Goal: Task Accomplishment & Management: Manage account settings

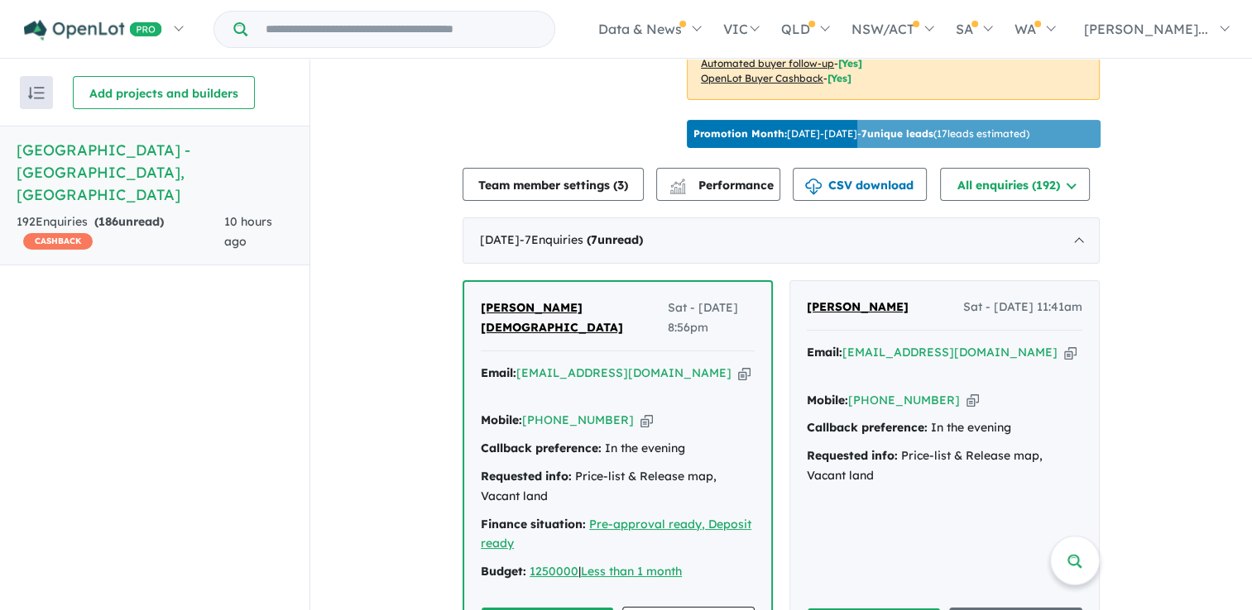
scroll to position [618, 0]
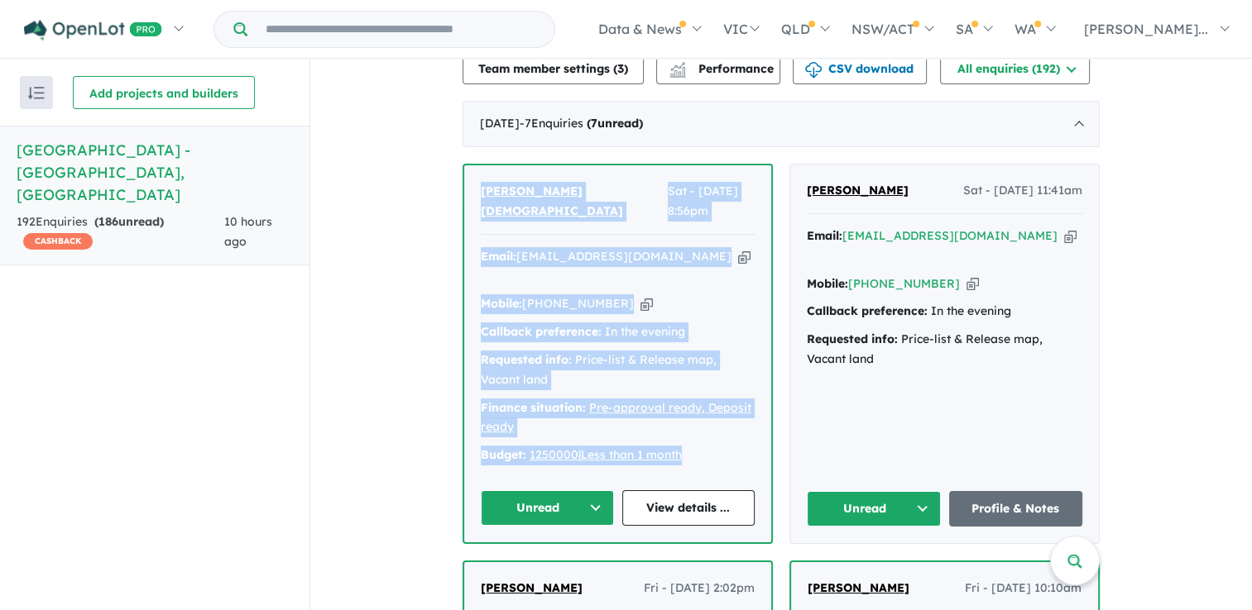
drag, startPoint x: 696, startPoint y: 435, endPoint x: 463, endPoint y: 204, distance: 327.6
click at [464, 206] on div "[PERSON_NAME] Sat - [DATE] 8:56pm Email: [EMAIL_ADDRESS][DOMAIN_NAME] Copied! M…" at bounding box center [617, 353] width 307 height 377
drag, startPoint x: 463, startPoint y: 204, endPoint x: 500, endPoint y: 208, distance: 36.5
copy div "[PERSON_NAME] Sat - [DATE] 8:56pm Email: [EMAIL_ADDRESS][DOMAIN_NAME] Copied! M…"
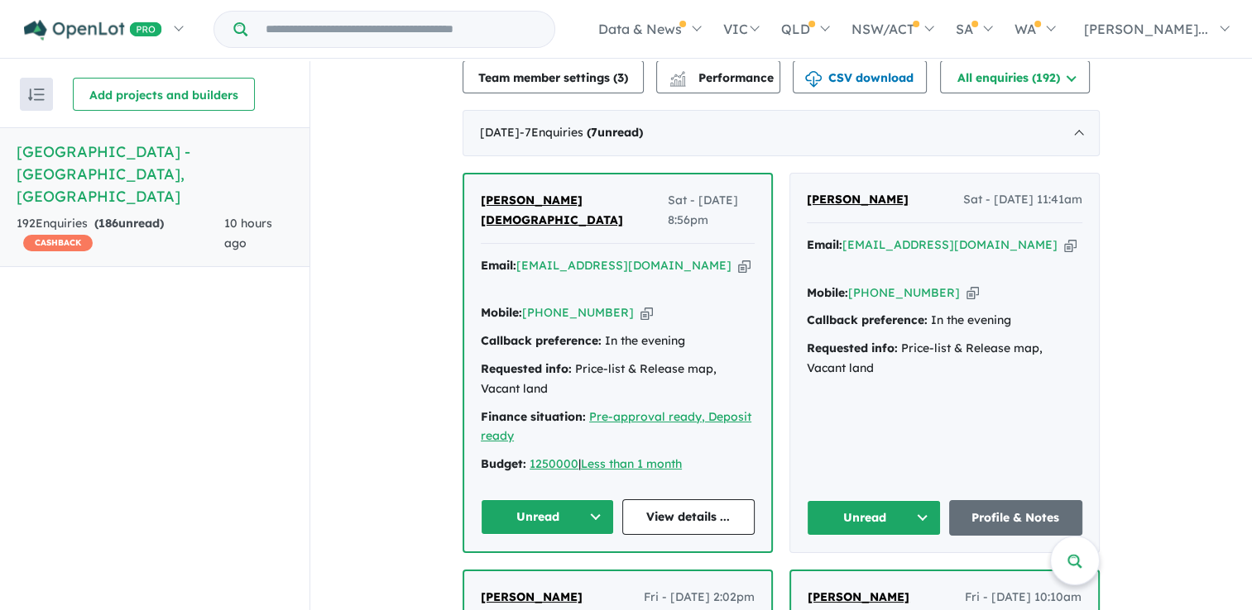
scroll to position [622, 0]
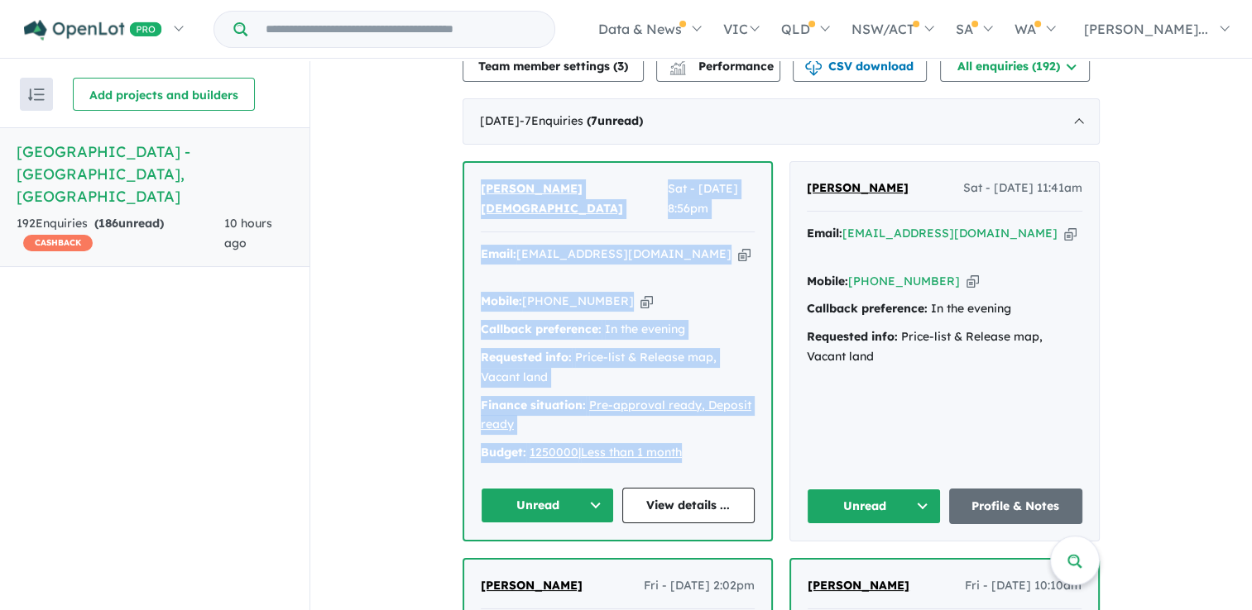
drag, startPoint x: 692, startPoint y: 428, endPoint x: 459, endPoint y: 226, distance: 309.0
click at [464, 226] on div "[PERSON_NAME] Sat - [DATE] 8:56pm Email: [EMAIL_ADDRESS][DOMAIN_NAME] Copied! M…" at bounding box center [617, 351] width 307 height 377
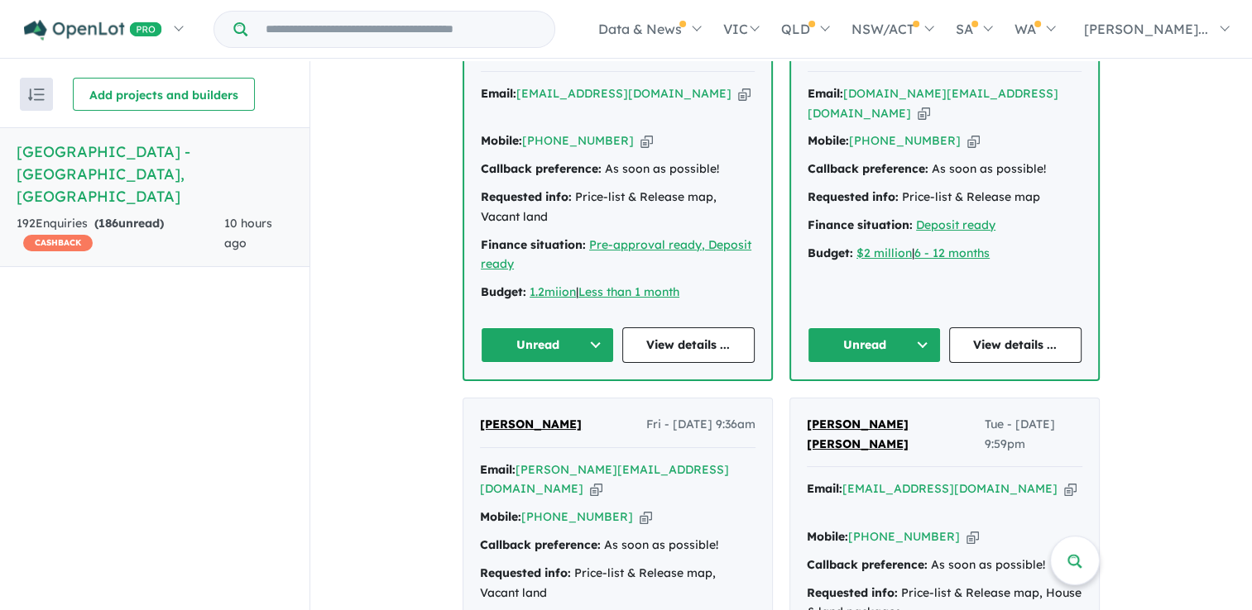
scroll to position [1277, 0]
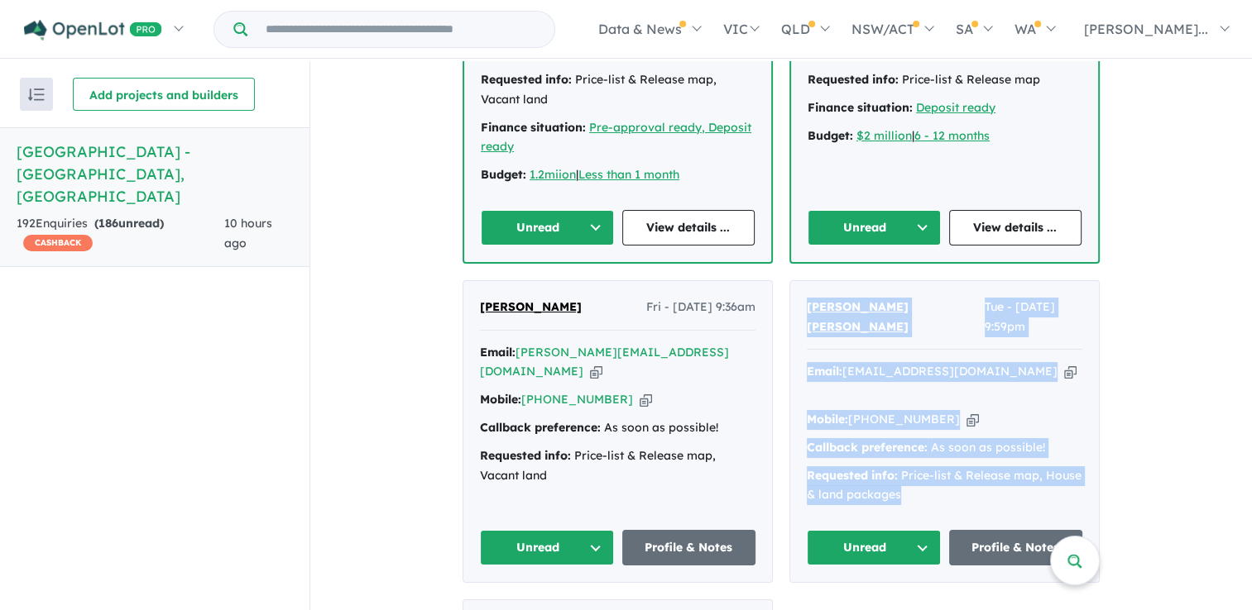
drag, startPoint x: 909, startPoint y: 428, endPoint x: 801, endPoint y: 256, distance: 203.3
click at [801, 281] on div "[PERSON_NAME] [PERSON_NAME] Tue - [DATE] 9:59pm Email: [EMAIL_ADDRESS][DOMAIN_N…" at bounding box center [944, 431] width 309 height 301
drag, startPoint x: 801, startPoint y: 256, endPoint x: 850, endPoint y: 256, distance: 49.6
copy div "[PERSON_NAME] [PERSON_NAME] Tue - [DATE] 9:59pm Email: [EMAIL_ADDRESS][DOMAIN_N…"
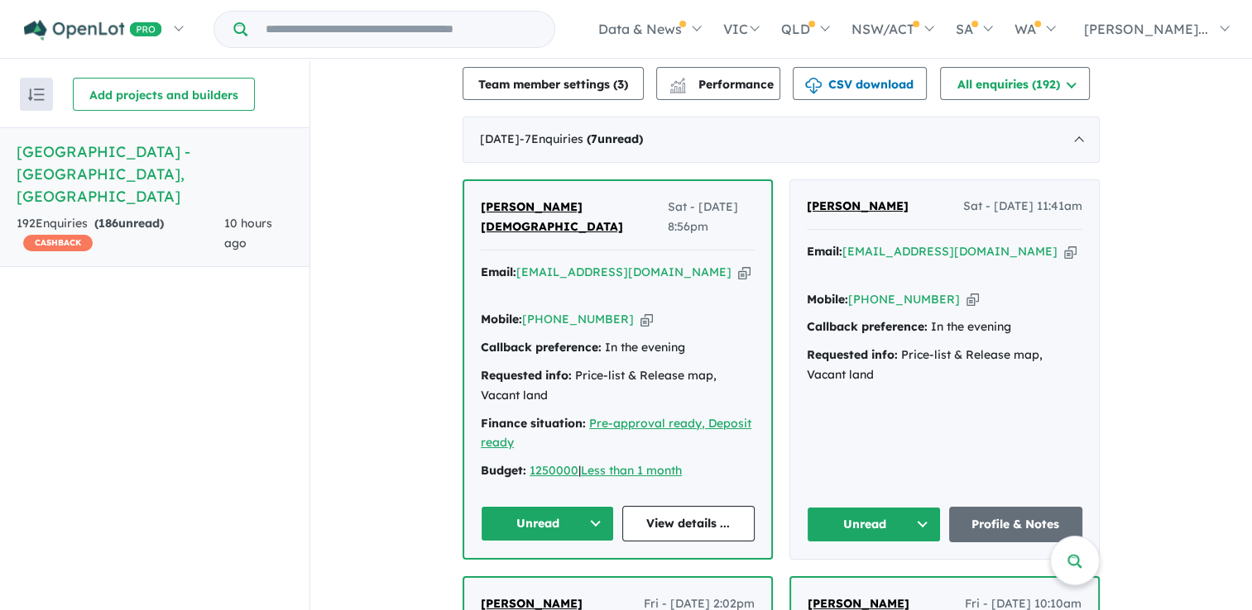
scroll to position [630, 0]
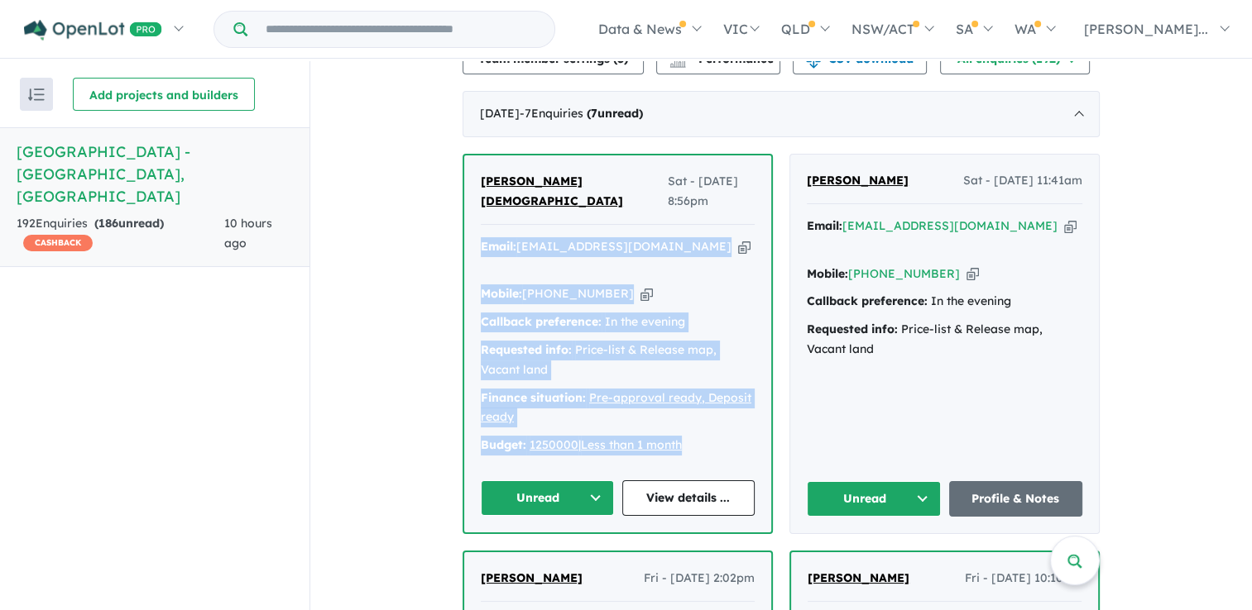
drag, startPoint x: 715, startPoint y: 421, endPoint x: 464, endPoint y: 235, distance: 312.2
click at [464, 235] on div "[PERSON_NAME] Sat - [DATE] 8:56pm Email: [EMAIL_ADDRESS][DOMAIN_NAME] Copied! M…" at bounding box center [617, 344] width 307 height 377
drag, startPoint x: 1240, startPoint y: 213, endPoint x: 1244, endPoint y: 240, distance: 27.6
click at [1244, 240] on div "View all projects in your account Orchard Hills North Estate - Orchard Hills OP…" at bounding box center [780, 337] width 941 height 552
click at [1244, 243] on div "View all projects in your account Orchard Hills North Estate - Orchard Hills OP…" at bounding box center [780, 337] width 941 height 552
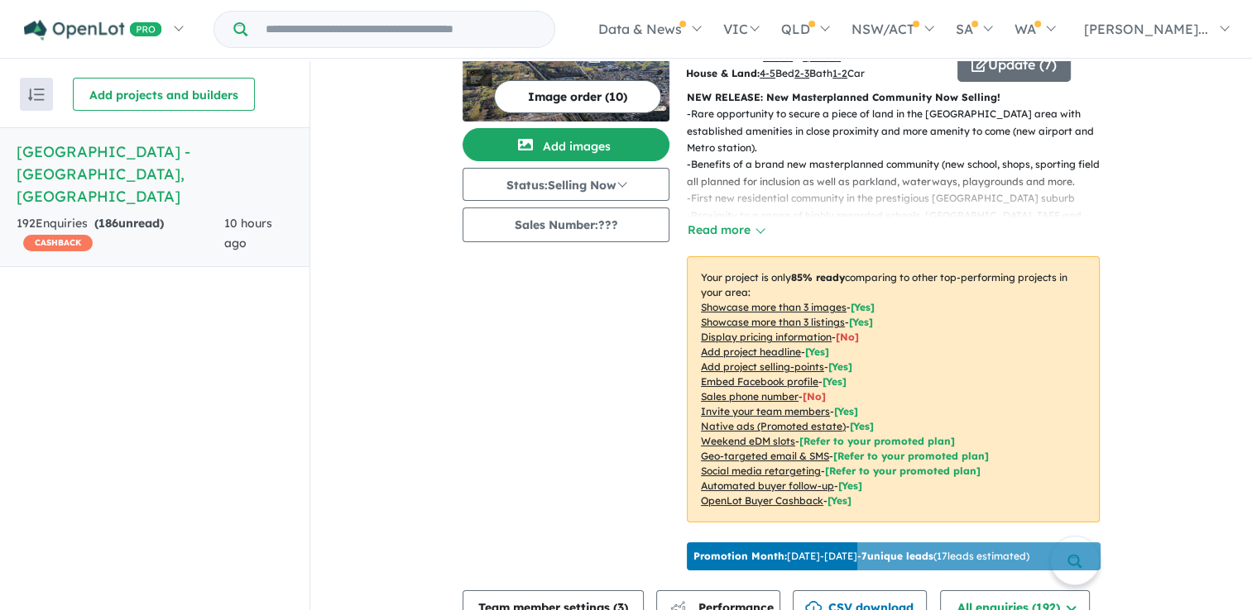
scroll to position [0, 0]
